Goal: Task Accomplishment & Management: Complete application form

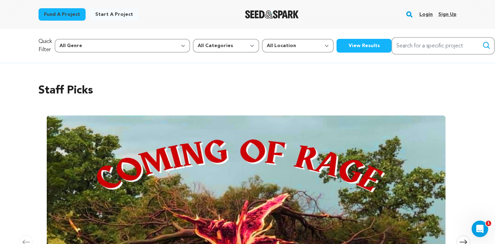
click at [428, 15] on link "Login" at bounding box center [425, 14] width 13 height 11
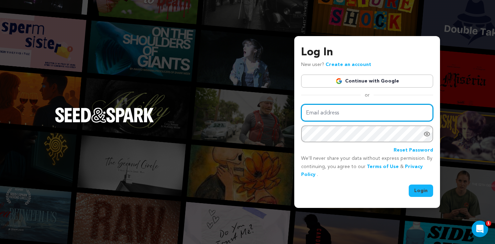
type input "juliathicks@gmail.com"
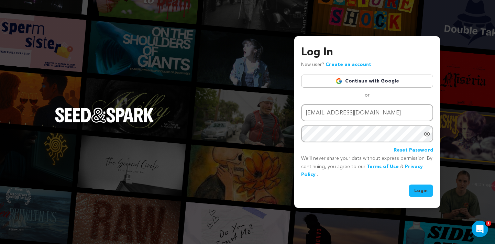
click at [415, 187] on button "Login" at bounding box center [420, 190] width 24 height 12
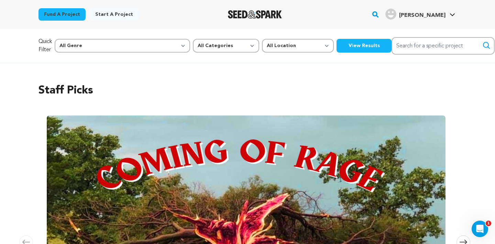
click at [439, 15] on span "[PERSON_NAME]" at bounding box center [422, 15] width 46 height 5
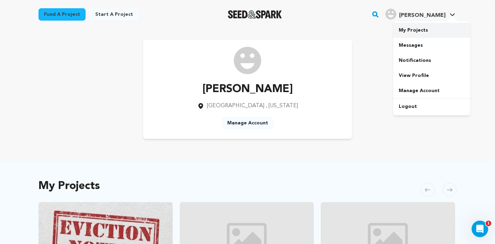
click at [416, 31] on link "My Projects" at bounding box center [431, 30] width 77 height 15
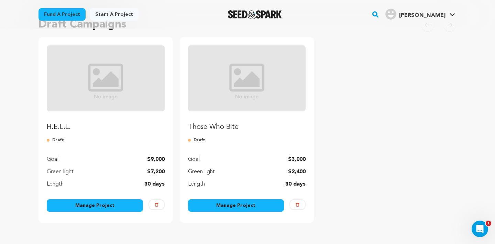
scroll to position [74, 0]
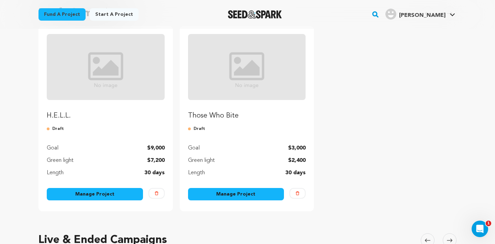
click at [98, 192] on link "Manage Project" at bounding box center [95, 194] width 96 height 12
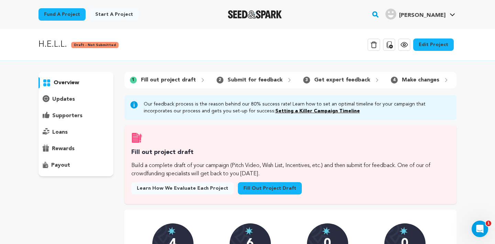
click at [259, 189] on link "Fill out project draft" at bounding box center [270, 188] width 64 height 12
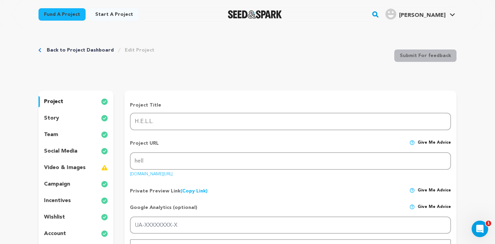
click at [71, 117] on div "story" at bounding box center [75, 118] width 75 height 11
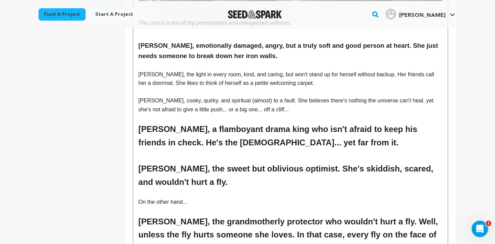
scroll to position [947, 0]
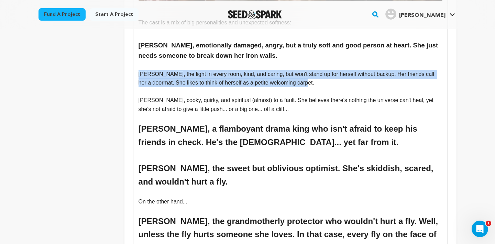
drag, startPoint x: 138, startPoint y: 70, endPoint x: 317, endPoint y: 83, distance: 179.7
click at [317, 83] on p "[PERSON_NAME], the light in every room, kind, and caring, but won't stand up fo…" at bounding box center [290, 79] width 304 height 18
copy p "[PERSON_NAME], the light in every room, kind, and caring, but won't stand up fo…"
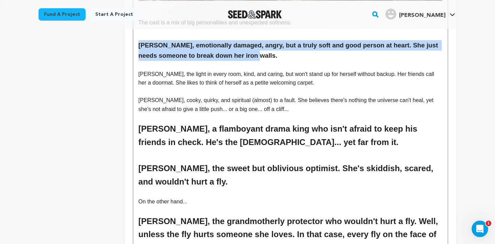
drag, startPoint x: 136, startPoint y: 42, endPoint x: 275, endPoint y: 53, distance: 139.5
copy h3 "[PERSON_NAME], emotionally damaged, angry, but a truly soft and good person at …"
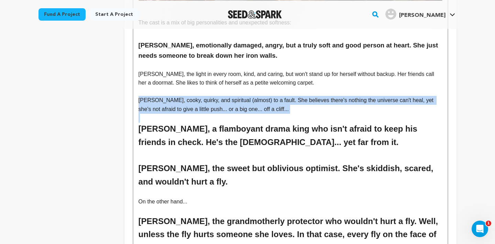
drag, startPoint x: 137, startPoint y: 99, endPoint x: 298, endPoint y: 114, distance: 161.4
copy p "[PERSON_NAME], cooky, quirky, and spiritual (almost) to a fault. She believes t…"
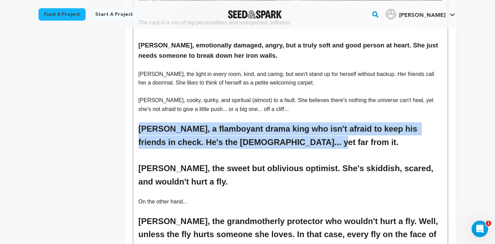
drag, startPoint x: 267, startPoint y: 139, endPoint x: 129, endPoint y: 132, distance: 137.9
copy h2 "[PERSON_NAME], a flamboyant drama king who isn't afraid to keep his friends in …"
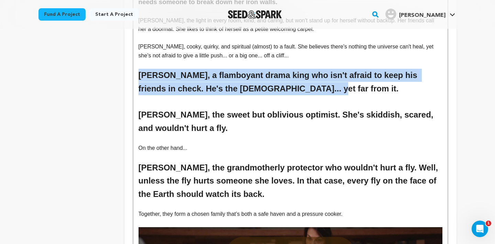
scroll to position [1001, 0]
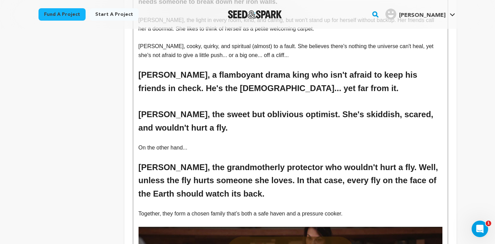
click at [173, 107] on h2 at bounding box center [290, 101] width 304 height 13
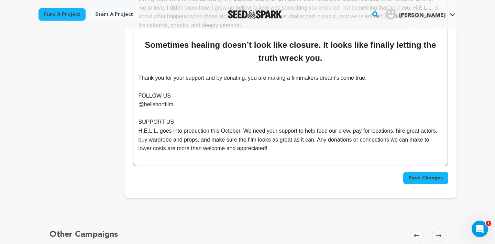
scroll to position [1454, 0]
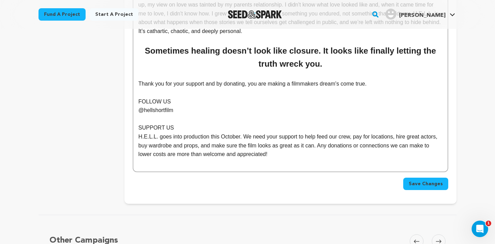
click at [175, 96] on p at bounding box center [290, 92] width 304 height 9
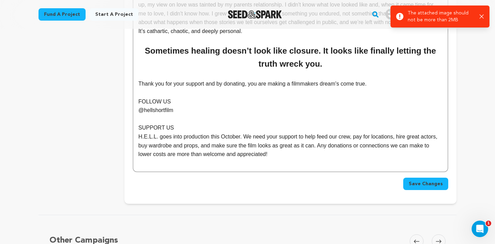
click at [212, 127] on p "SUPPORT US" at bounding box center [290, 127] width 304 height 9
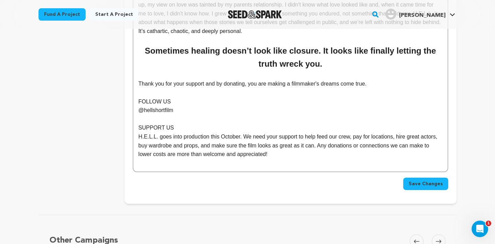
click at [291, 85] on p "Thank you for your support and by donating, you are making a filmmaker's dreams…" at bounding box center [290, 83] width 304 height 9
click at [339, 98] on p "FOLLOW US" at bounding box center [290, 101] width 304 height 9
click at [353, 66] on h2 "Sometimes healing doesn’t look like closure. It looks like finally letting the …" at bounding box center [290, 57] width 304 height 26
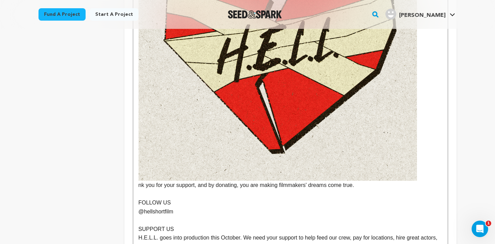
scroll to position [1625, 0]
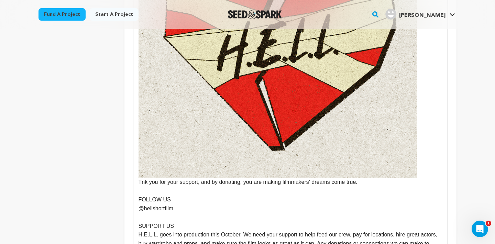
click at [156, 174] on img at bounding box center [277, 38] width 278 height 278
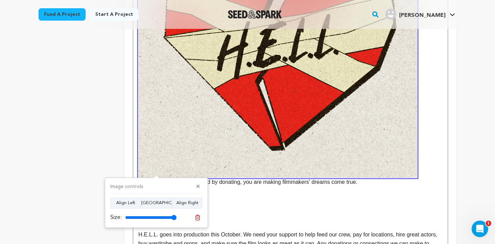
click at [267, 210] on p "@hellshortfilm" at bounding box center [290, 208] width 304 height 9
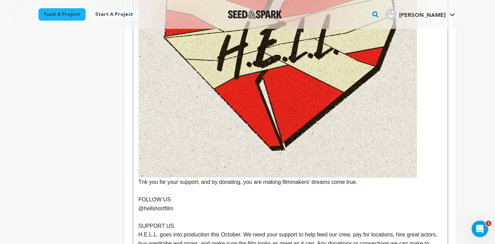
click at [140, 183] on p "Tnk you for your support, and by donating, you are making filmmakers' dreams co…" at bounding box center [290, 42] width 304 height 287
click at [182, 192] on p at bounding box center [290, 190] width 304 height 9
click at [141, 203] on p "FOLLOW US" at bounding box center [290, 199] width 304 height 9
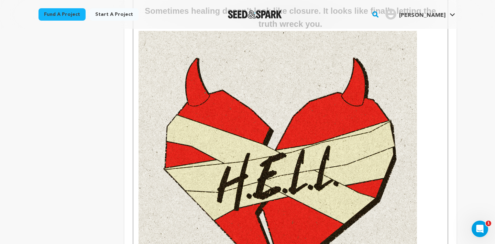
scroll to position [1473, 0]
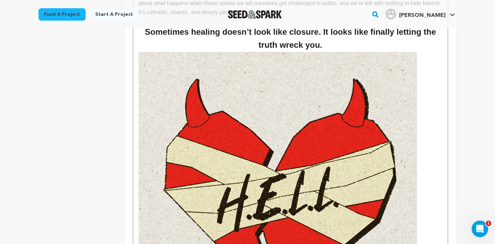
click at [225, 155] on img at bounding box center [277, 191] width 278 height 278
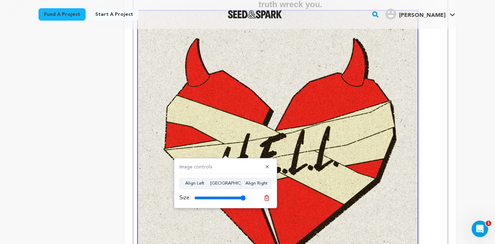
scroll to position [1523, 0]
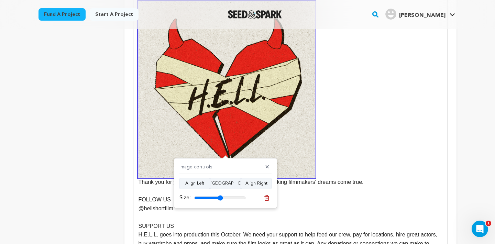
drag, startPoint x: 242, startPoint y: 198, endPoint x: 220, endPoint y: 198, distance: 21.6
click at [220, 198] on input "range" at bounding box center [220, 197] width 52 height 5
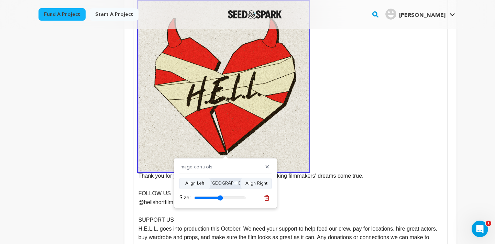
click at [225, 181] on button "[GEOGRAPHIC_DATA]" at bounding box center [225, 183] width 31 height 11
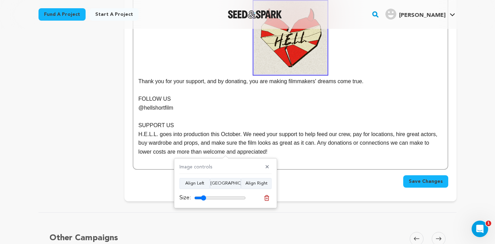
drag, startPoint x: 219, startPoint y: 196, endPoint x: 203, endPoint y: 197, distance: 15.9
type input "23"
click at [203, 197] on input "range" at bounding box center [220, 197] width 52 height 5
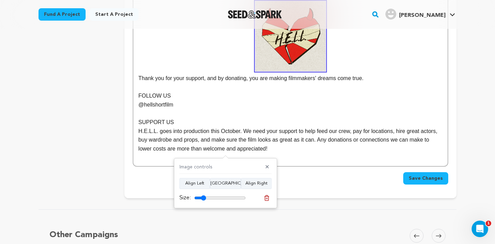
click at [274, 94] on p "FOLLOW US" at bounding box center [290, 95] width 304 height 9
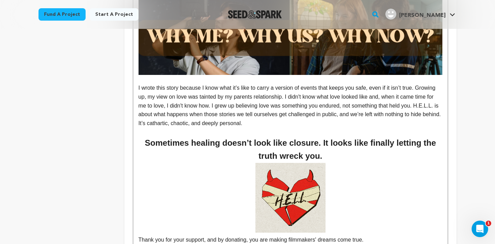
scroll to position [1350, 0]
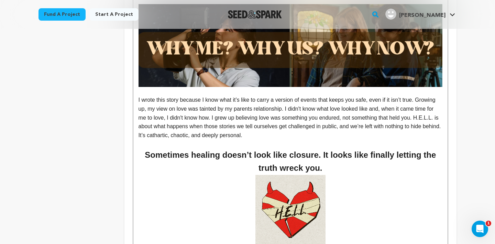
click at [332, 100] on p "I wrote this story because I know what it’s like to carry a version of events t…" at bounding box center [290, 117] width 304 height 44
click at [198, 111] on p "I wrote this story because I know what it’s like to carry a version of events t…" at bounding box center [290, 117] width 304 height 44
drag, startPoint x: 283, startPoint y: 110, endPoint x: 293, endPoint y: 109, distance: 10.0
click at [293, 109] on p "I wrote this story because I know what it’s like to carry a version of events t…" at bounding box center [290, 117] width 304 height 44
click at [303, 108] on p "I wrote this story because I know what it’s like to carry a version of events t…" at bounding box center [290, 117] width 304 height 44
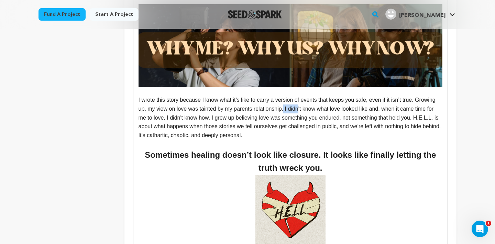
drag, startPoint x: 286, startPoint y: 108, endPoint x: 300, endPoint y: 108, distance: 14.8
click at [300, 108] on p "I wrote this story because I know what it’s like to carry a version of events t…" at bounding box center [290, 117] width 304 height 44
click at [291, 110] on p "I wrote this story because I know what it’s like to carry a version of events t…" at bounding box center [290, 117] width 304 height 44
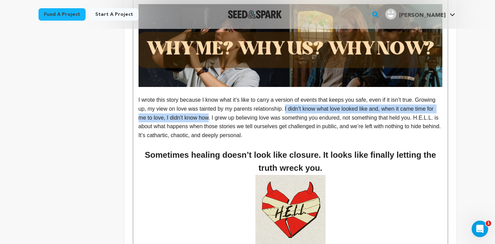
drag, startPoint x: 287, startPoint y: 110, endPoint x: 209, endPoint y: 121, distance: 78.8
click at [209, 121] on p "I wrote this story because I know what it’s like to carry a version of events t…" at bounding box center [290, 117] width 304 height 44
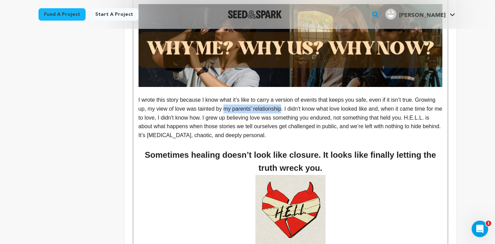
drag, startPoint x: 284, startPoint y: 110, endPoint x: 227, endPoint y: 110, distance: 57.4
click at [227, 110] on p "I wrote this story because I know what it’s like to carry a version of events t…" at bounding box center [290, 117] width 304 height 44
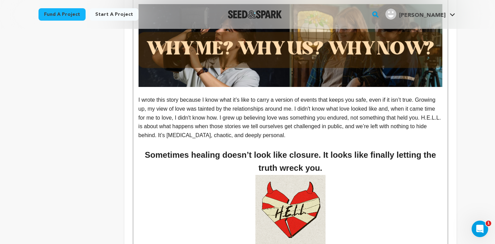
click at [298, 109] on p "I wrote this story because I know what it’s like to carry a version of events t…" at bounding box center [290, 117] width 304 height 44
click at [296, 109] on p "I wrote this story because I know what it’s like to carry a version of events t…" at bounding box center [290, 117] width 304 height 44
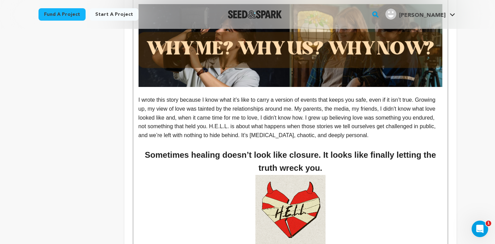
click at [179, 118] on p "I wrote this story because I know what it’s like to carry a version of events t…" at bounding box center [290, 117] width 304 height 44
click at [382, 110] on p "I wrote this story because I know what it’s like to carry a version of events t…" at bounding box center [290, 117] width 304 height 44
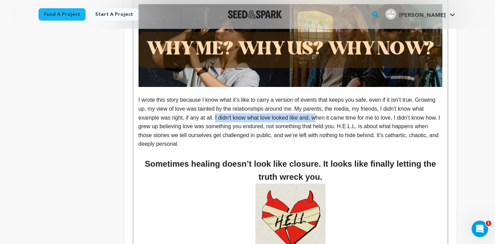
drag, startPoint x: 215, startPoint y: 118, endPoint x: 317, endPoint y: 118, distance: 102.3
click at [317, 118] on p "I wrote this story because I know what it’s like to carry a version of events t…" at bounding box center [290, 121] width 304 height 53
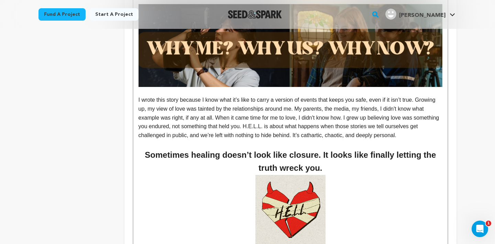
click at [301, 109] on p "I wrote this story because I know what it’s like to carry a version of events t…" at bounding box center [290, 117] width 304 height 44
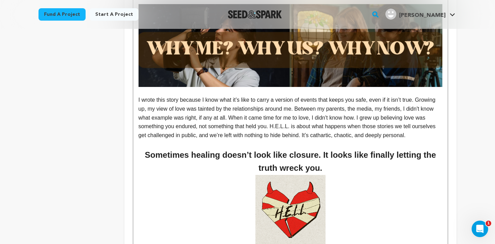
click at [378, 111] on p "I wrote this story because I know what it’s like to carry a version of events t…" at bounding box center [290, 117] width 304 height 44
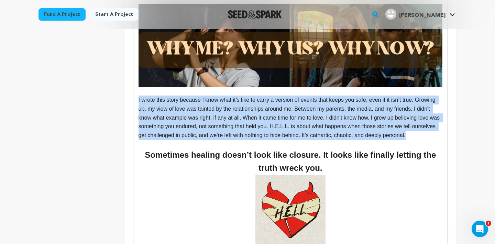
drag, startPoint x: 134, startPoint y: 99, endPoint x: 465, endPoint y: 133, distance: 332.4
copy p "I wrote this story because I know what it’s like to carry a version of events t…"
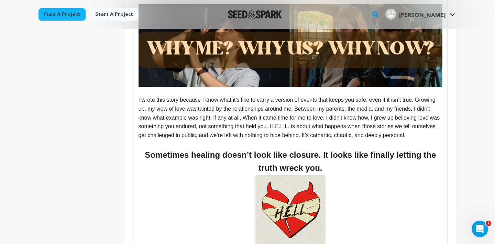
click at [142, 144] on p at bounding box center [290, 143] width 304 height 9
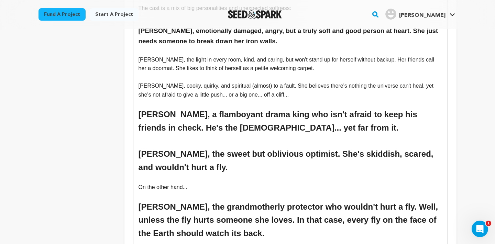
scroll to position [935, 0]
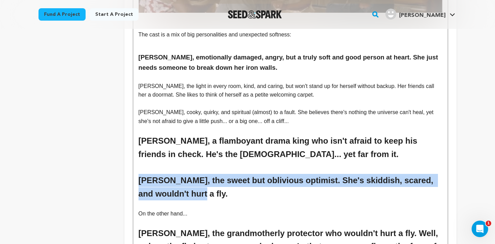
drag, startPoint x: 135, startPoint y: 177, endPoint x: 204, endPoint y: 197, distance: 71.5
copy h2 "[PERSON_NAME], the sweet but oblivious optimist. She's skiddish, scared, and wo…"
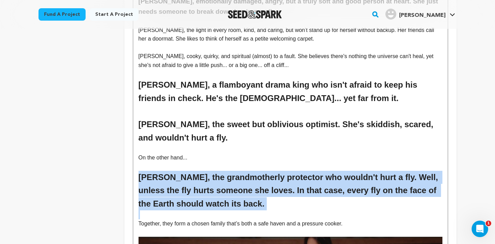
drag, startPoint x: 136, startPoint y: 176, endPoint x: 230, endPoint y: 213, distance: 100.7
copy h2 "[PERSON_NAME], the grandmotherly protector who wouldn't hurt a fly. Well, unles…"
click at [294, 178] on h2 "[PERSON_NAME], the grandmotherly protector who wouldn't hurt a fly. Well, unles…" at bounding box center [290, 190] width 304 height 39
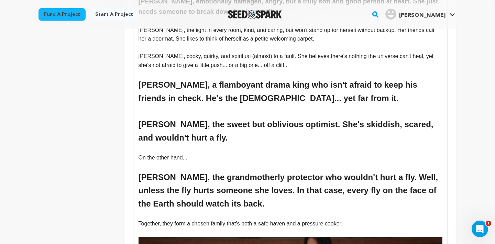
click at [192, 160] on p "On the other hand..." at bounding box center [290, 157] width 304 height 9
drag, startPoint x: 192, startPoint y: 158, endPoint x: 124, endPoint y: 158, distance: 67.3
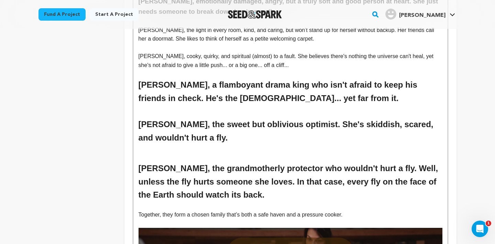
click at [294, 168] on h2 "[PERSON_NAME], the grandmotherly protector who wouldn't hurt a fly. Well, unles…" at bounding box center [290, 181] width 304 height 39
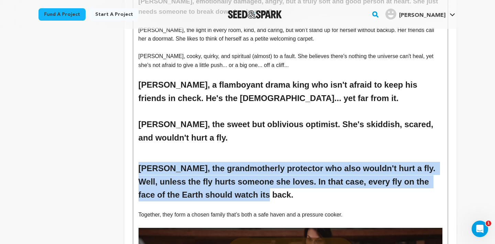
drag, startPoint x: 138, startPoint y: 168, endPoint x: 234, endPoint y: 196, distance: 99.7
click at [234, 196] on h2 "[PERSON_NAME], the grandmotherly protector who also wouldn't hurt a fly. Well, …" at bounding box center [290, 181] width 304 height 39
copy h2 "[PERSON_NAME], the grandmotherly protector who also wouldn't hurt a fly. Well, …"
click at [205, 175] on h2 "[PERSON_NAME], the grandmotherly protector who also wouldn't hurt a fly. Well, …" at bounding box center [290, 181] width 304 height 39
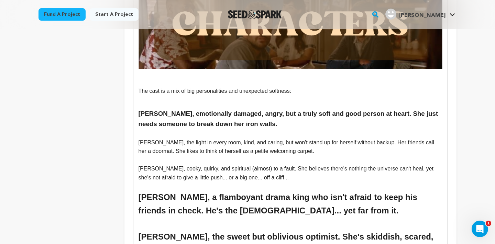
scroll to position [878, 0]
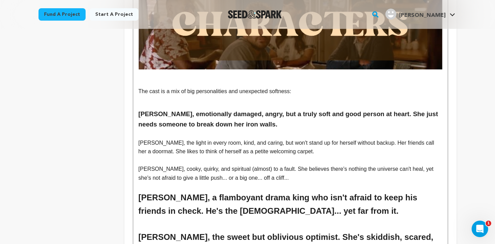
click at [138, 90] on p "The cast is a mix of big personalities and unexpected softness:" at bounding box center [290, 91] width 304 height 9
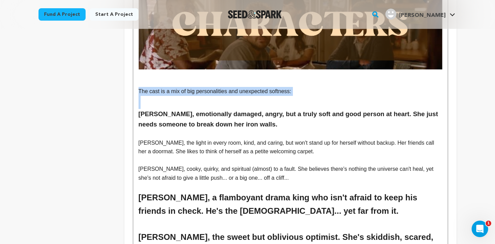
drag, startPoint x: 136, startPoint y: 90, endPoint x: 213, endPoint y: 97, distance: 76.8
click at [213, 97] on div "H.E.L.L. seeks to heighten the comedy genre with a witty, offbeat, [DEMOGRAPHIC…" at bounding box center [290, 43] width 314 height 1517
click at [196, 104] on h2 at bounding box center [290, 102] width 304 height 13
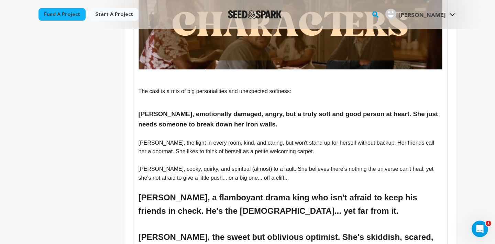
click at [135, 109] on div "H.E.L.L. seeks to heighten the comedy genre with a witty, offbeat, [DEMOGRAPHIC…" at bounding box center [290, 43] width 314 height 1517
click at [146, 102] on h2 at bounding box center [290, 102] width 304 height 13
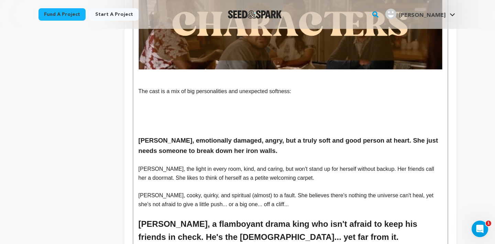
click at [154, 101] on h2 at bounding box center [290, 102] width 304 height 13
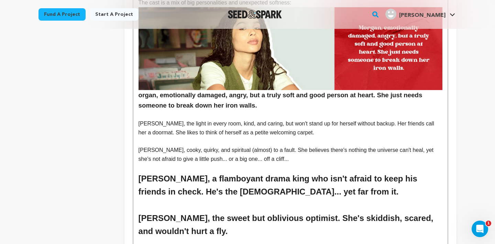
scroll to position [967, 0]
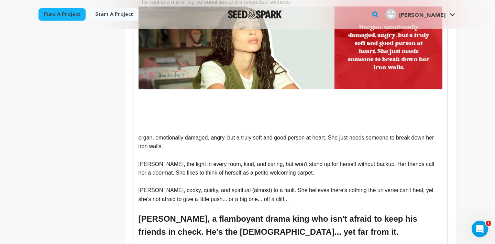
click at [145, 101] on p at bounding box center [290, 102] width 304 height 9
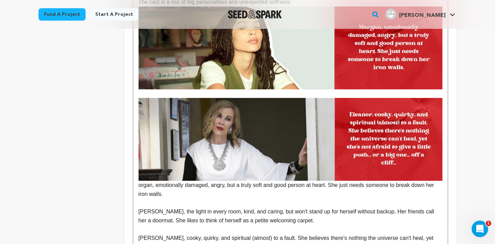
click at [134, 185] on div "H.E.L.L. seeks to heighten the comedy genre with a witty, offbeat, [DEMOGRAPHIC…" at bounding box center [290, 33] width 314 height 1675
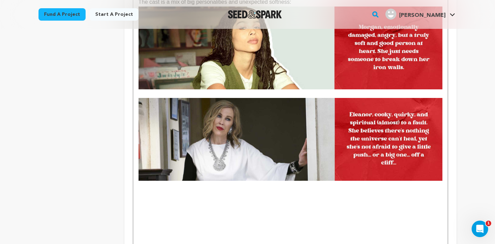
click at [145, 196] on p at bounding box center [290, 194] width 304 height 9
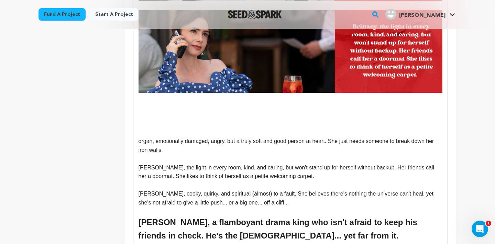
scroll to position [1147, 0]
click at [146, 114] on p at bounding box center [290, 114] width 304 height 9
click at [144, 101] on p at bounding box center [290, 105] width 304 height 9
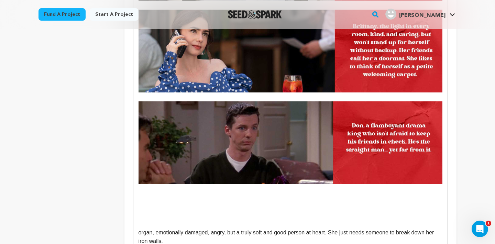
click at [142, 197] on p at bounding box center [290, 197] width 304 height 9
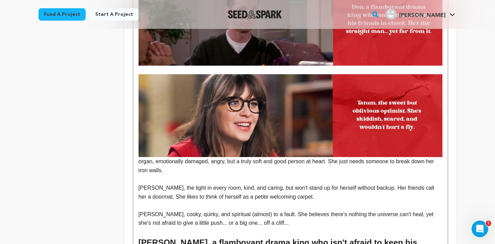
scroll to position [1276, 0]
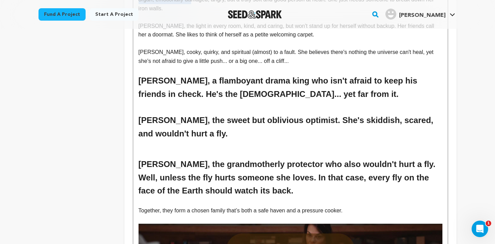
scroll to position [1518, 0]
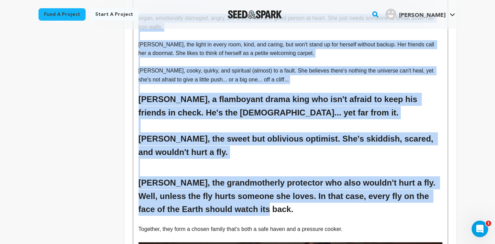
drag, startPoint x: 138, startPoint y: 112, endPoint x: 246, endPoint y: 210, distance: 145.4
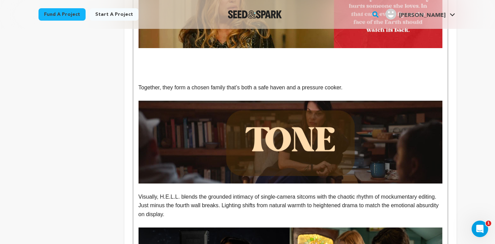
scroll to position [1460, 0]
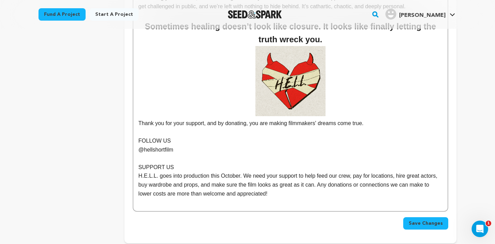
scroll to position [1894, 0]
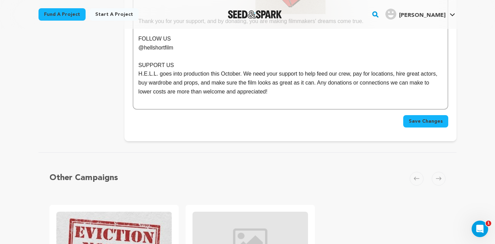
click at [431, 126] on button "Save Changes" at bounding box center [425, 121] width 45 height 12
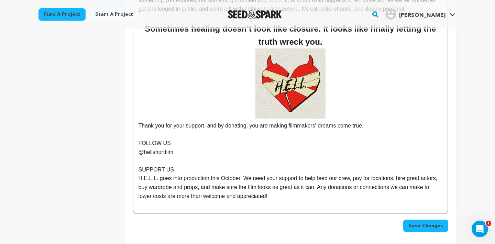
scroll to position [1790, 0]
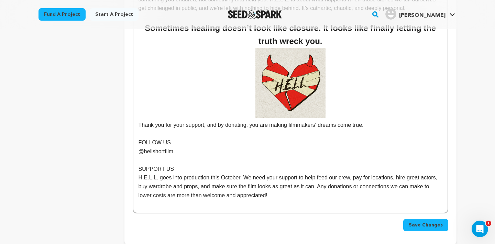
click at [415, 227] on span "Save Changes" at bounding box center [425, 225] width 34 height 7
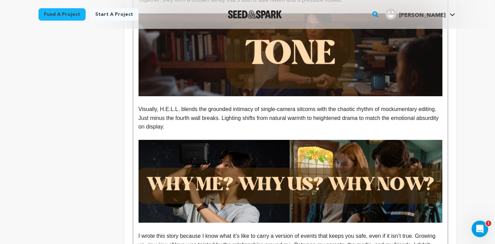
scroll to position [1528, 0]
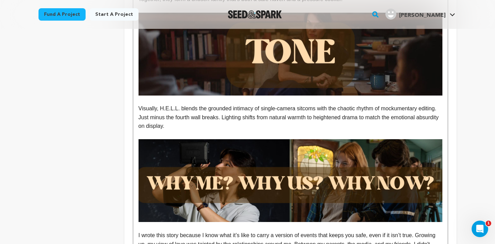
click at [225, 125] on p "Visually, H.E.L.L. blends the grounded intimacy of single-camera sitcoms with t…" at bounding box center [290, 117] width 304 height 26
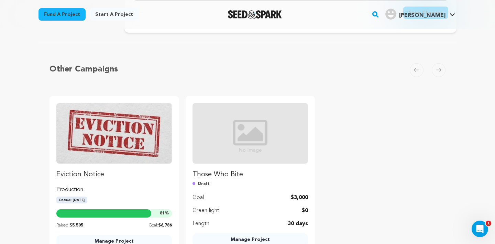
scroll to position [1979, 0]
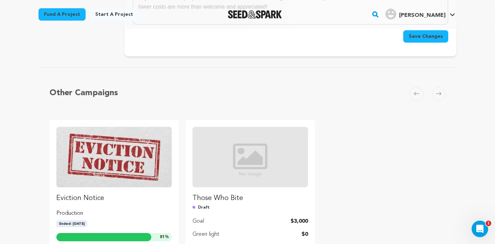
click at [422, 34] on span "Save Changes" at bounding box center [425, 36] width 34 height 7
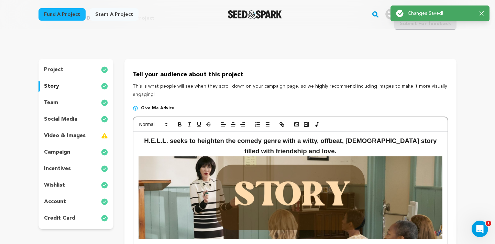
scroll to position [35, 0]
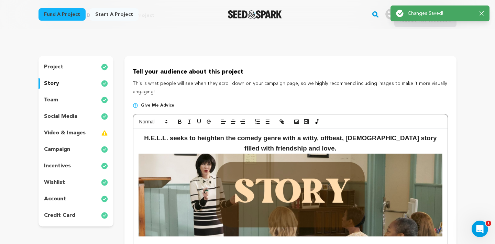
click at [65, 163] on p "incentives" at bounding box center [57, 166] width 27 height 8
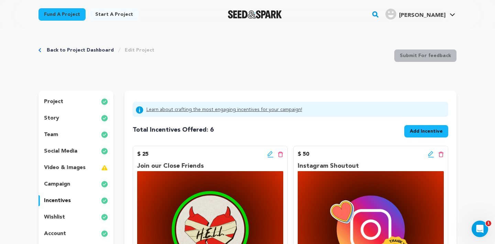
click at [53, 118] on p "story" at bounding box center [51, 118] width 15 height 8
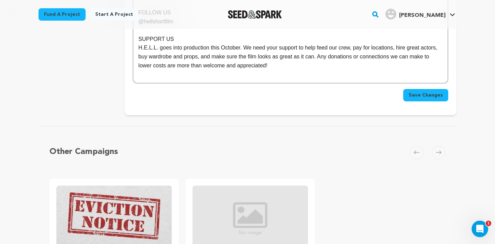
scroll to position [1898, 0]
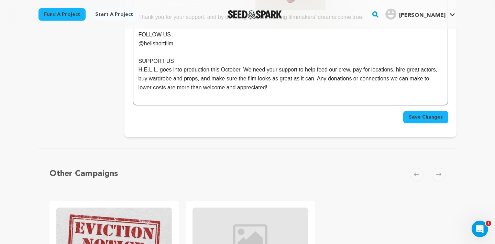
click at [420, 119] on span "Save Changes" at bounding box center [425, 117] width 34 height 7
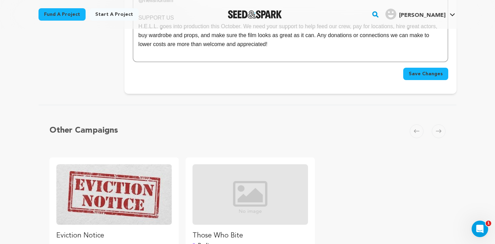
scroll to position [1917, 0]
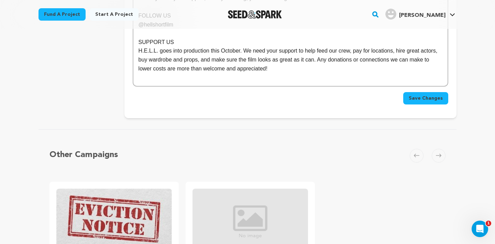
click at [419, 102] on button "Save Changes" at bounding box center [425, 98] width 45 height 12
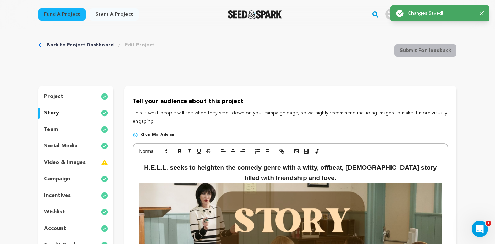
scroll to position [0, 0]
